Goal: Go to known website: Access a specific website the user already knows

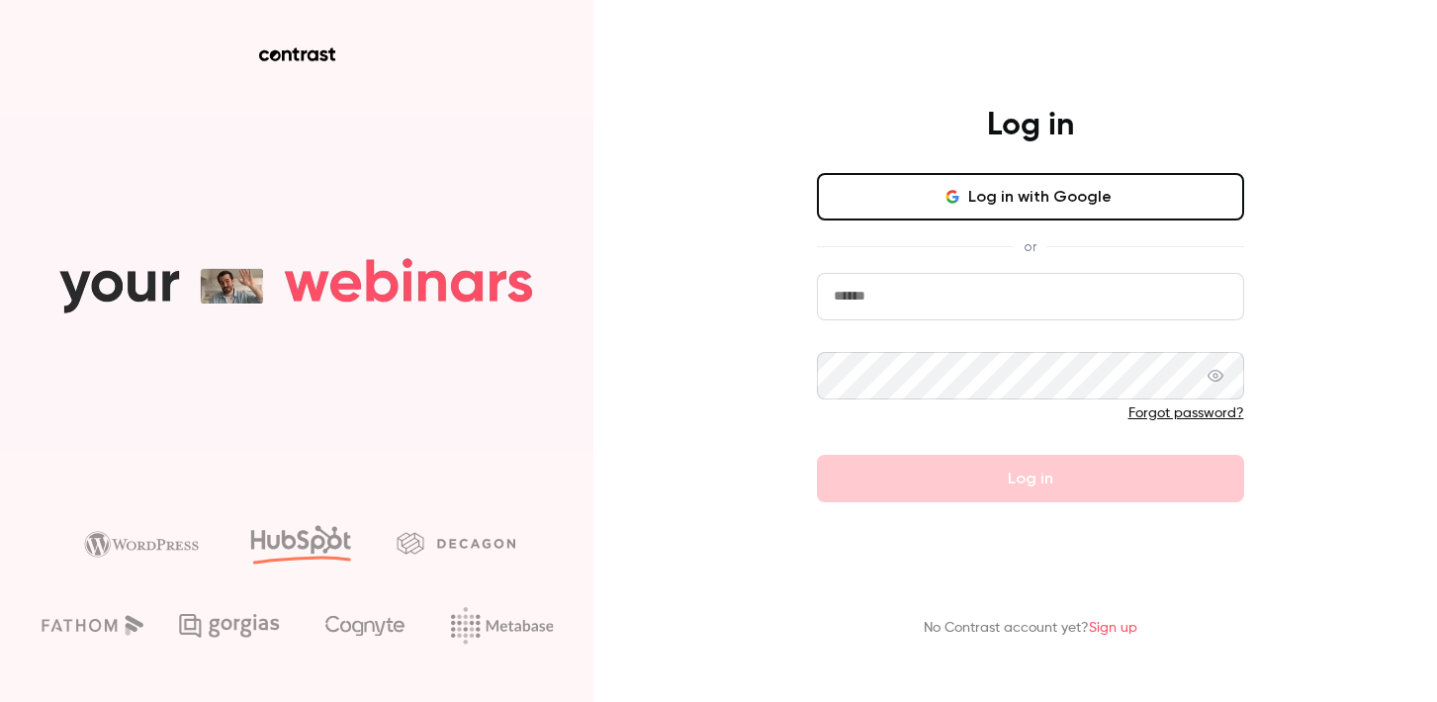
click at [923, 192] on button "Log in with Google" at bounding box center [1030, 196] width 427 height 47
